Goal: Task Accomplishment & Management: Complete application form

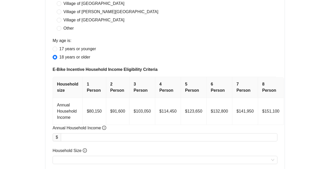
scroll to position [238, 0]
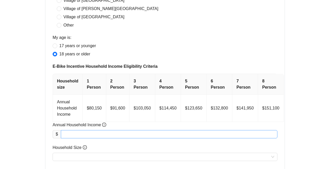
click at [78, 134] on input "Annual Household Income" at bounding box center [169, 135] width 216 height 8
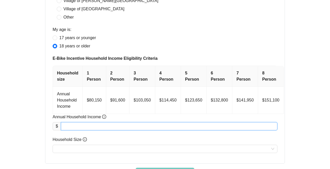
scroll to position [245, 0]
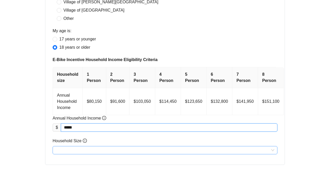
type input "********"
click at [82, 151] on input "Household Size" at bounding box center [165, 151] width 219 height 8
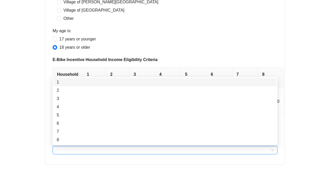
click at [61, 83] on div "1" at bounding box center [165, 82] width 217 height 6
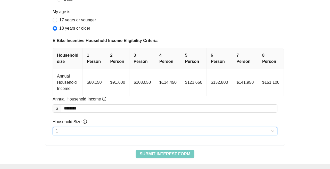
scroll to position [290, 0]
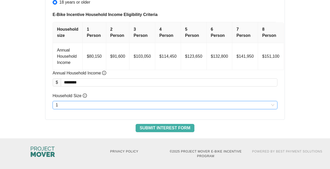
click at [164, 127] on span "Submit Interest Form" at bounding box center [165, 128] width 51 height 6
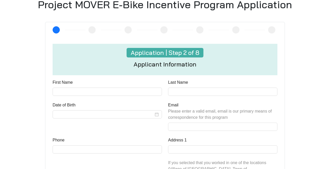
scroll to position [139, 0]
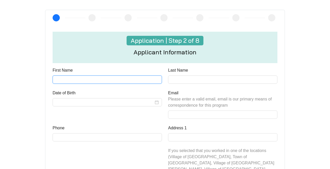
click at [126, 79] on input "First Name" at bounding box center [107, 80] width 109 height 8
click at [116, 78] on input "First Name" at bounding box center [107, 80] width 109 height 8
type input "*"
type input "******"
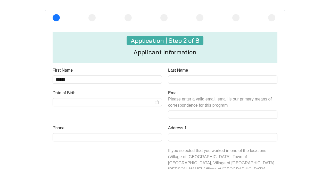
click at [175, 84] on div "Last Name" at bounding box center [223, 78] width 116 height 23
click at [181, 79] on input "Last Name" at bounding box center [222, 80] width 109 height 8
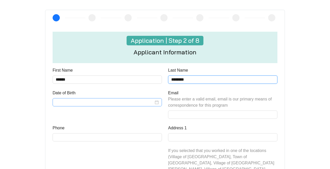
type input "********"
click at [145, 100] on input "Date of Birth" at bounding box center [105, 102] width 98 height 6
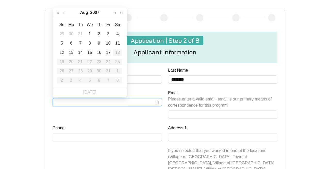
type input "**********"
click at [64, 13] on span "button" at bounding box center [64, 13] width 3 height 3
click at [58, 13] on span "button" at bounding box center [58, 13] width 3 height 3
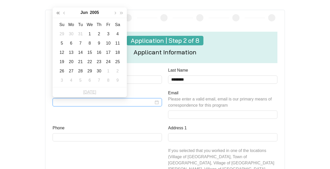
click at [58, 13] on span "button" at bounding box center [58, 13] width 3 height 3
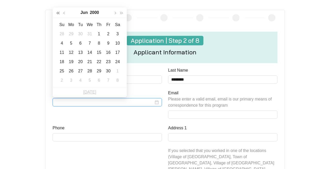
click at [58, 13] on span "button" at bounding box center [58, 13] width 3 height 3
click at [85, 13] on button "Jun" at bounding box center [83, 12] width 7 height 10
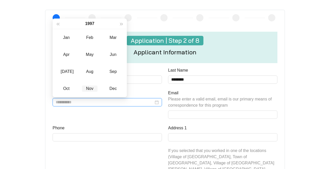
click at [85, 89] on div "Nov" at bounding box center [89, 89] width 15 height 6
type input "**********"
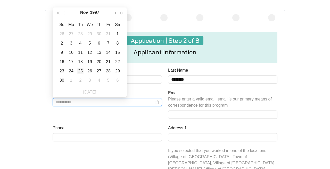
type input "**********"
click at [82, 70] on div "25" at bounding box center [80, 71] width 6 height 6
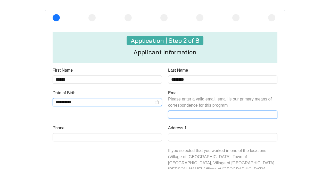
click at [189, 113] on input "Email Please enter a valid email, email is our primary means of correspondence …" at bounding box center [222, 115] width 109 height 8
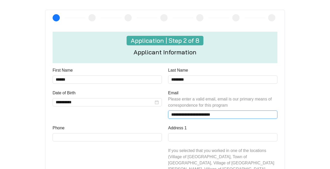
type input "**********"
click at [143, 120] on div "**********" at bounding box center [108, 107] width 116 height 35
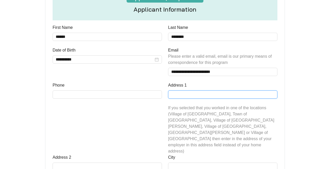
click at [190, 92] on input "Address 1" at bounding box center [222, 95] width 109 height 8
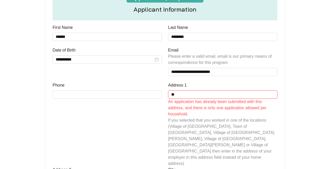
type input "**********"
type input "***"
type input "**********"
type input "*****"
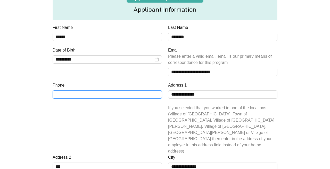
click at [138, 96] on input "Phone" at bounding box center [107, 95] width 109 height 8
type input "**********"
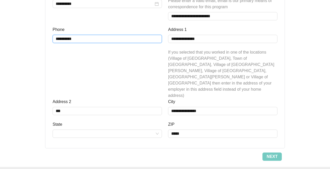
scroll to position [253, 0]
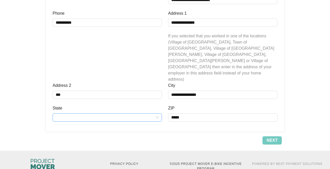
click at [119, 114] on input "State" at bounding box center [107, 118] width 103 height 8
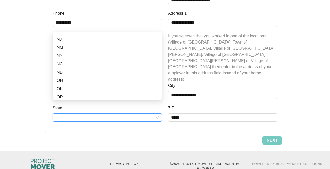
scroll to position [241, 0]
click at [61, 60] on div "NY" at bounding box center [107, 60] width 101 height 6
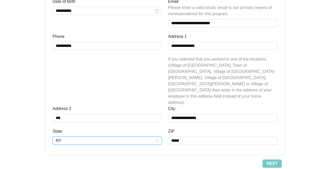
scroll to position [253, 0]
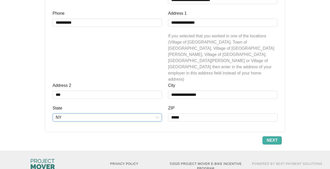
click at [275, 138] on span "Next" at bounding box center [272, 141] width 11 height 6
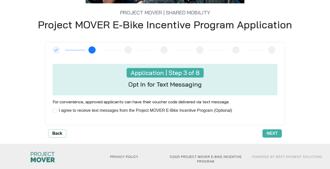
scroll to position [107, 0]
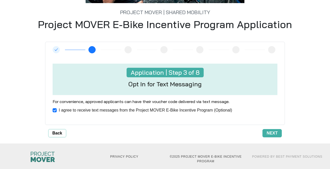
click at [272, 133] on span "Next" at bounding box center [272, 133] width 11 height 6
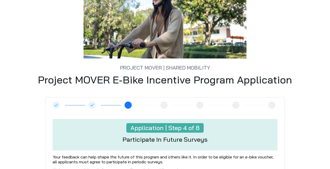
scroll to position [116, 0]
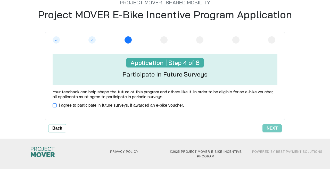
click at [77, 103] on span "I agree to participate in future surveys, if awarded an e-bike voucher." at bounding box center [122, 105] width 130 height 6
click at [269, 126] on span "Next" at bounding box center [272, 128] width 11 height 6
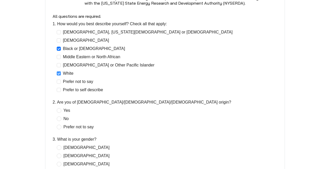
scroll to position [135, 0]
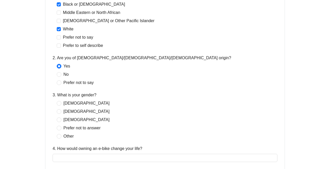
click at [59, 106] on label "[DEMOGRAPHIC_DATA]" at bounding box center [84, 103] width 55 height 6
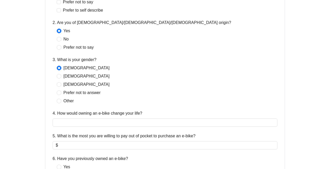
scroll to position [213, 0]
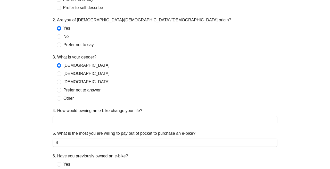
click at [77, 120] on input "4. How would owning an e-bike change your life?" at bounding box center [165, 120] width 225 height 8
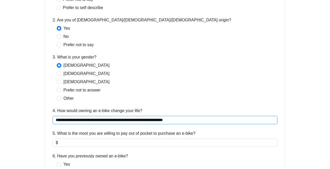
click at [158, 119] on input "**********" at bounding box center [165, 120] width 225 height 8
type input "**********"
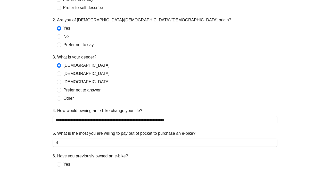
click at [142, 145] on input "5. What is the most you are willing to pay out of pocket to purchase an e-bike?" at bounding box center [166, 143] width 215 height 6
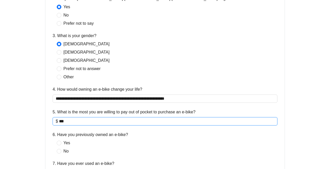
scroll to position [233, 0]
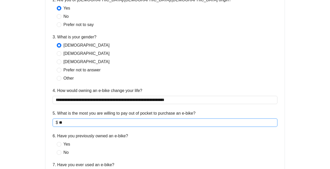
type input "*"
type input "***"
click at [62, 153] on span "No" at bounding box center [65, 153] width 9 height 6
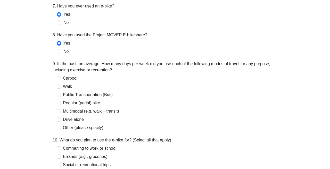
scroll to position [392, 0]
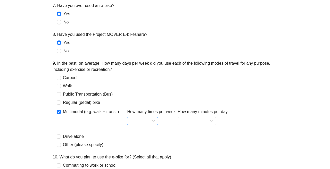
click at [152, 120] on input "How many times per week" at bounding box center [142, 121] width 25 height 8
click at [142, 84] on div "5" at bounding box center [144, 86] width 23 height 6
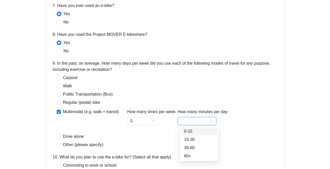
click at [211, 120] on input "How many minutes per day" at bounding box center [197, 121] width 33 height 8
click at [200, 155] on div "60+" at bounding box center [199, 156] width 30 height 6
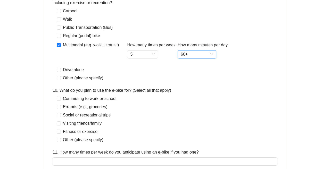
scroll to position [459, 0]
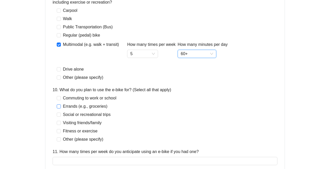
click at [74, 107] on span "Errands (e.g., groceries)" at bounding box center [85, 106] width 49 height 6
click at [71, 123] on span "Visiting friends/family" at bounding box center [82, 123] width 43 height 6
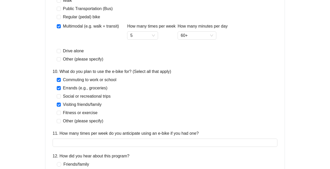
scroll to position [507, 0]
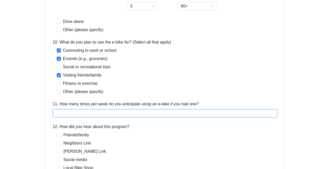
click at [125, 112] on input "11. How many times per week do you anticipate using an e-bike if you had one?" at bounding box center [165, 113] width 225 height 8
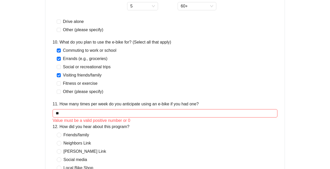
type input "*"
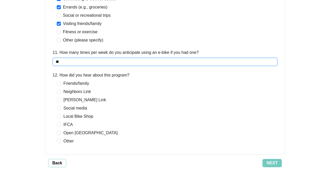
scroll to position [591, 0]
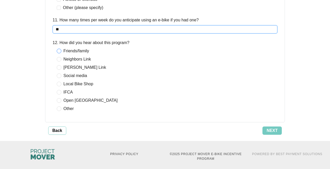
type input "**"
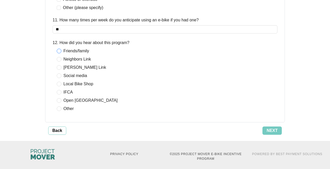
click at [63, 50] on span "Friends/family" at bounding box center [76, 51] width 30 height 6
click at [260, 133] on div "Next" at bounding box center [174, 131] width 216 height 8
click at [266, 131] on button "Next" at bounding box center [272, 131] width 19 height 8
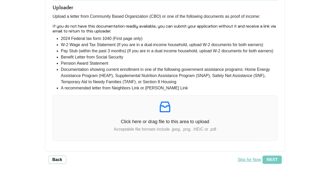
scroll to position [126, 0]
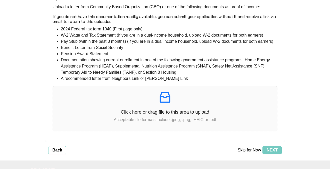
click at [246, 155] on button "Skip for Now" at bounding box center [249, 150] width 27 height 8
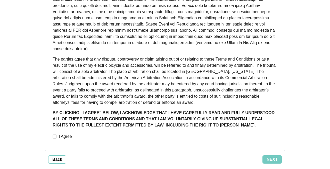
scroll to position [441, 0]
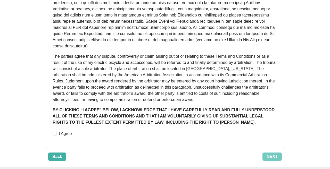
click at [57, 154] on span "Back" at bounding box center [57, 157] width 10 height 6
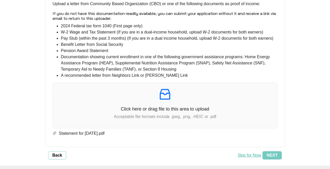
scroll to position [133, 0]
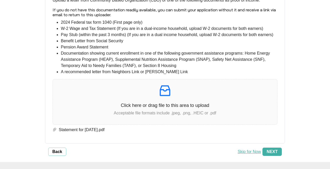
click at [269, 155] on span "Next" at bounding box center [272, 152] width 11 height 6
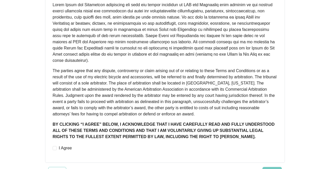
scroll to position [446, 0]
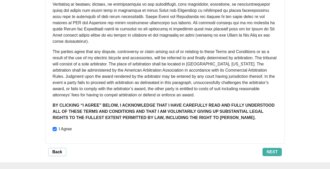
click at [270, 150] on span "Next" at bounding box center [272, 152] width 11 height 6
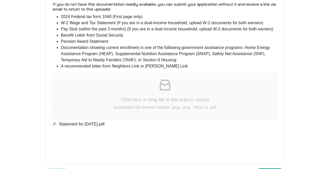
scroll to position [1124, 0]
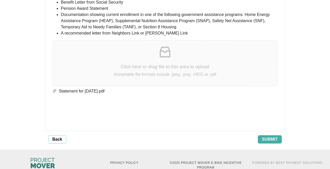
click at [266, 136] on span "Submit" at bounding box center [270, 139] width 16 height 6
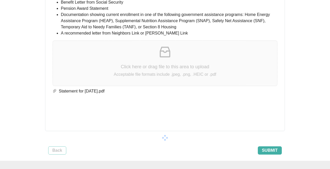
scroll to position [32, 0]
